Goal: Transaction & Acquisition: Purchase product/service

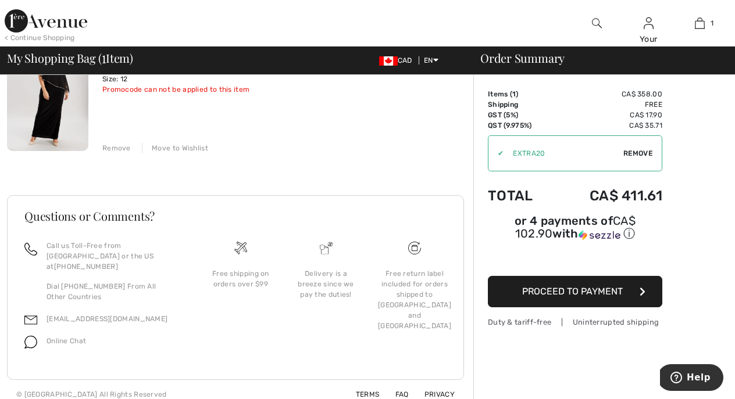
scroll to position [141, 0]
click at [527, 292] on span "Proceed to Payment" at bounding box center [572, 291] width 101 height 11
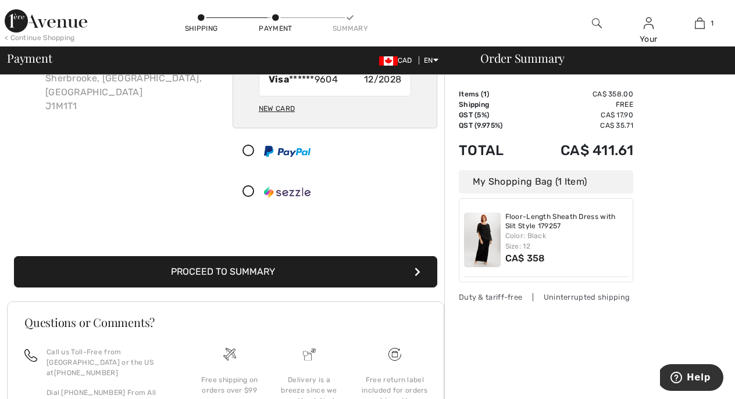
scroll to position [113, 0]
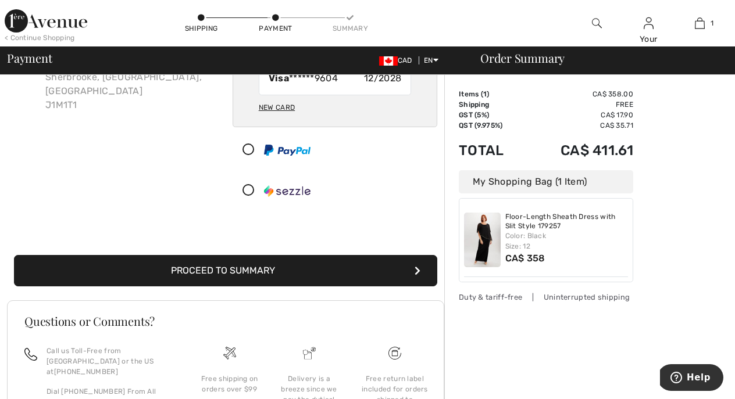
click at [344, 277] on button "Proceed to Summary" at bounding box center [225, 270] width 423 height 31
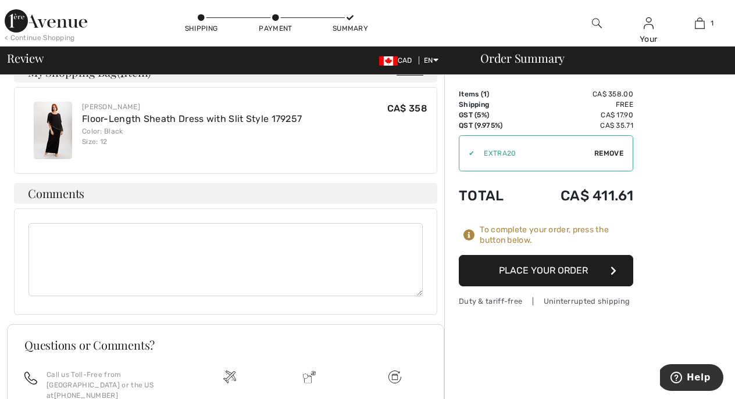
scroll to position [323, 0]
click at [512, 270] on button "Place Your Order" at bounding box center [546, 270] width 174 height 31
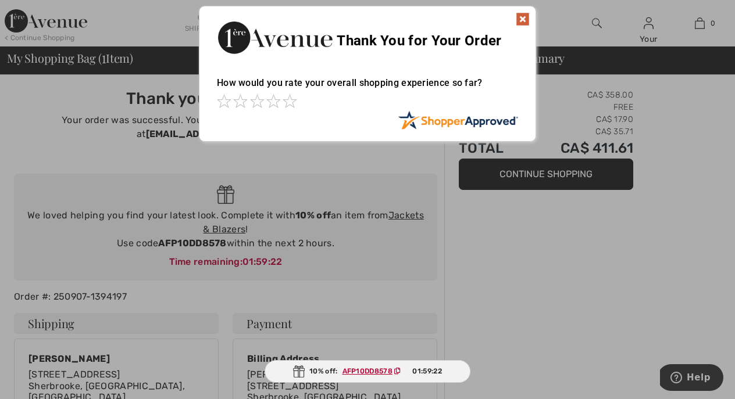
click at [521, 16] on img at bounding box center [523, 19] width 14 height 14
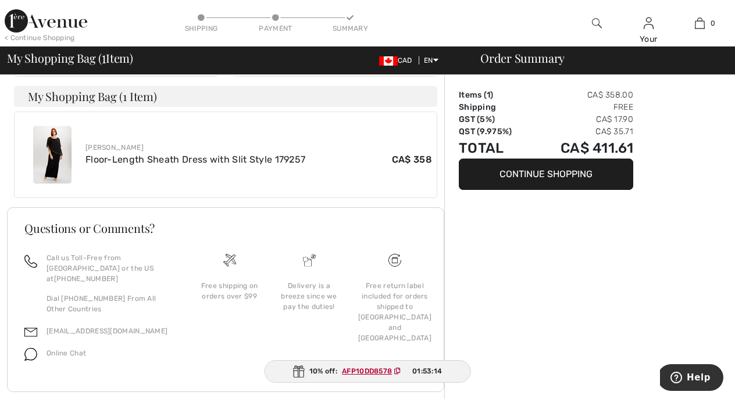
scroll to position [424, 0]
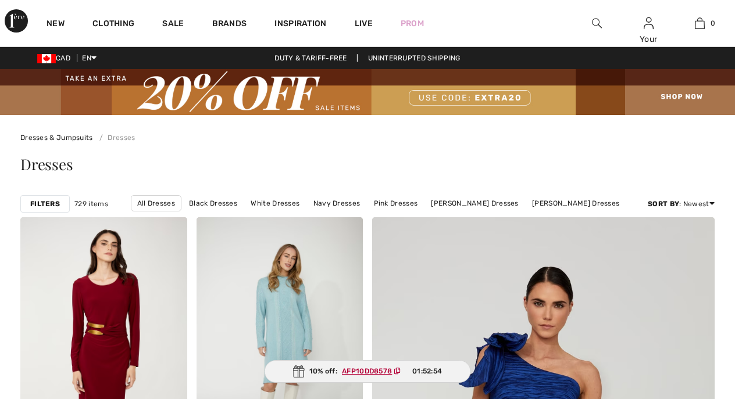
checkbox input "true"
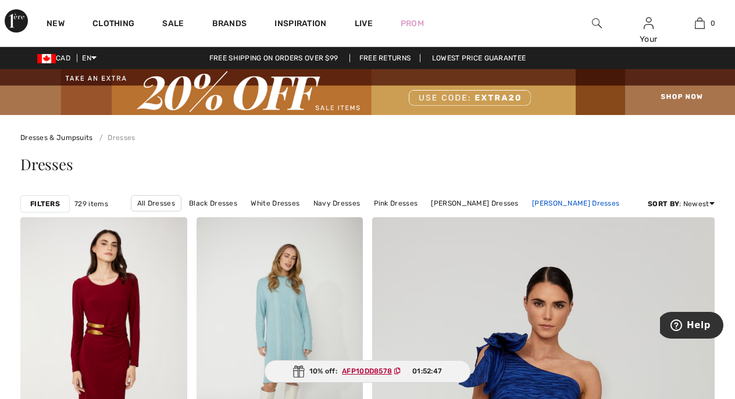
click at [574, 200] on link "[PERSON_NAME] Dresses" at bounding box center [575, 203] width 99 height 15
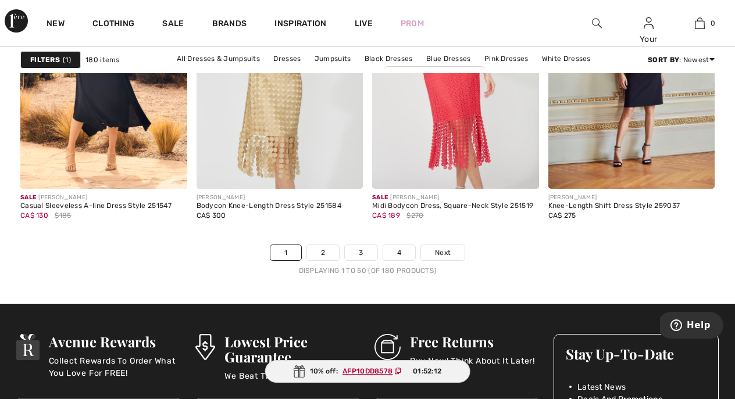
scroll to position [4756, 0]
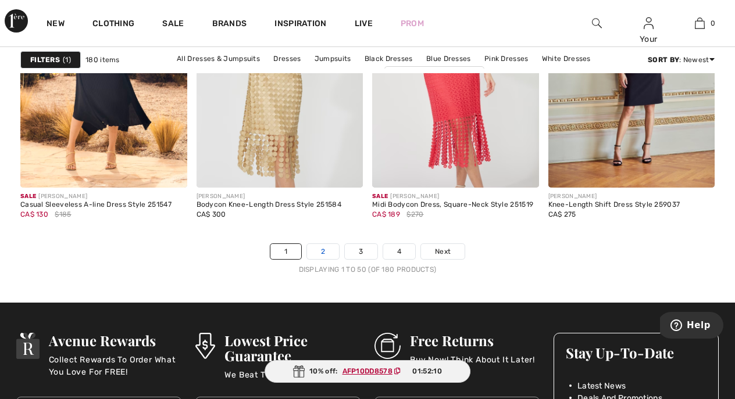
click at [325, 252] on link "2" at bounding box center [323, 251] width 32 height 15
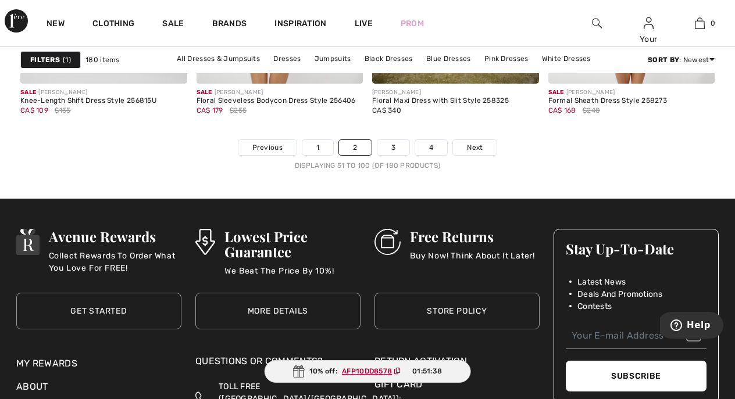
scroll to position [4808, 0]
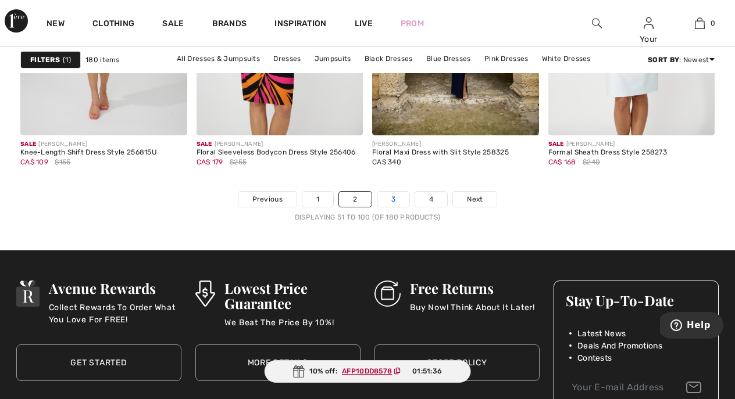
click at [394, 197] on link "3" at bounding box center [393, 199] width 32 height 15
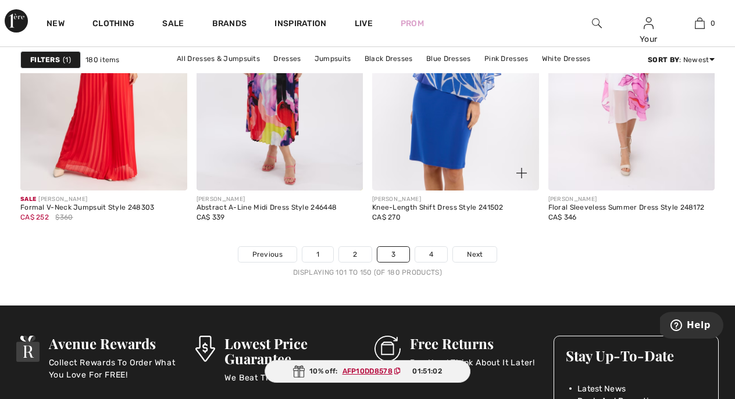
scroll to position [4755, 0]
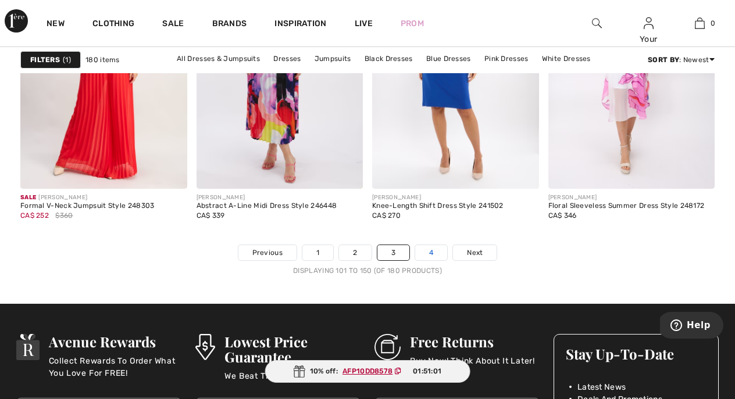
click at [429, 252] on link "4" at bounding box center [431, 252] width 32 height 15
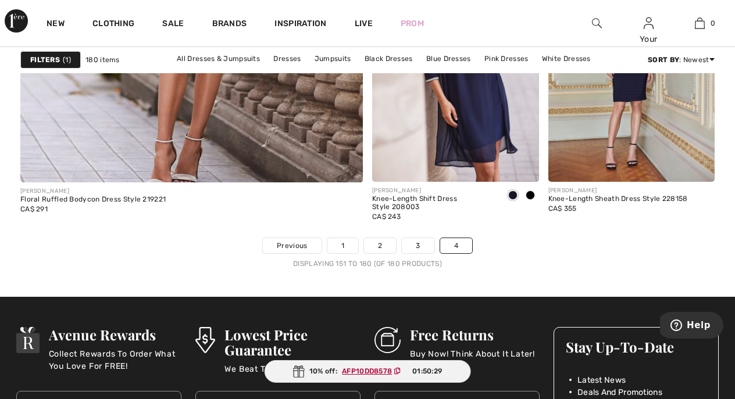
scroll to position [3074, 0]
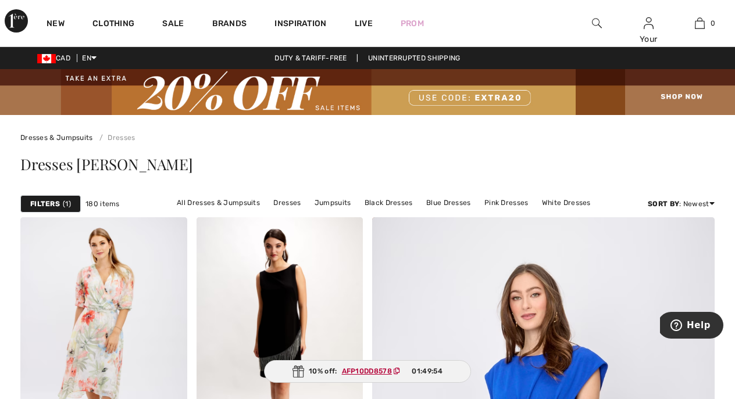
scroll to position [3074, 0]
